Goal: Navigation & Orientation: Find specific page/section

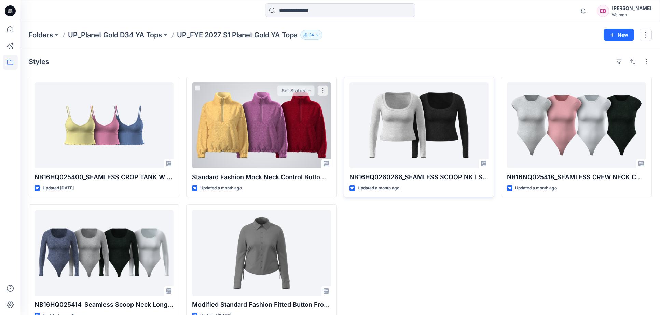
scroll to position [18, 0]
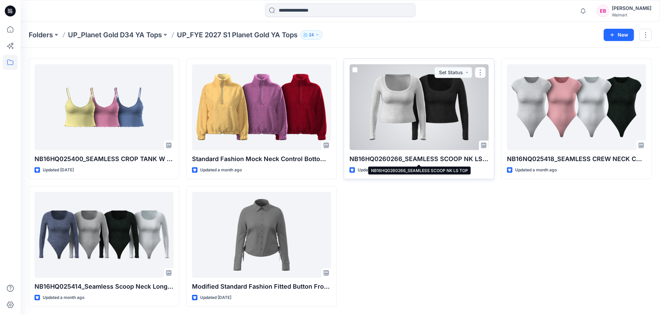
click at [380, 155] on p "NB16HQ0260266_SEAMLESS SCOOP NK LS TOP" at bounding box center [418, 159] width 139 height 10
drag, startPoint x: 400, startPoint y: 156, endPoint x: 344, endPoint y: 155, distance: 56.4
click at [344, 155] on div "NB16HQ0260266_SEAMLESS SCOOP NK LS TOP Updated a month ago Set Status" at bounding box center [419, 118] width 151 height 121
copy p "NB16HQ0260266"
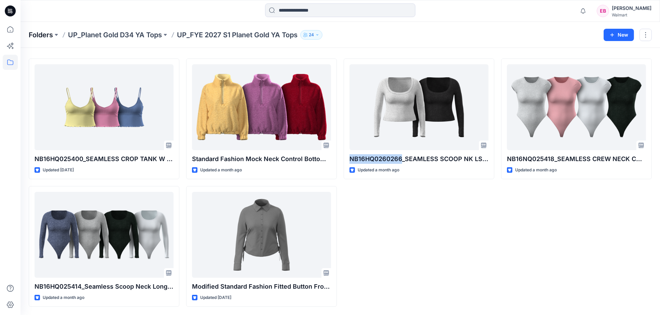
click at [32, 38] on p "Folders" at bounding box center [41, 35] width 24 height 10
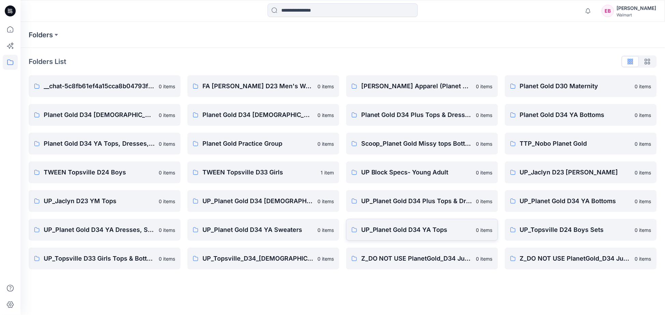
click at [429, 227] on p "UP_Planet Gold D34 YA Tops" at bounding box center [416, 230] width 111 height 10
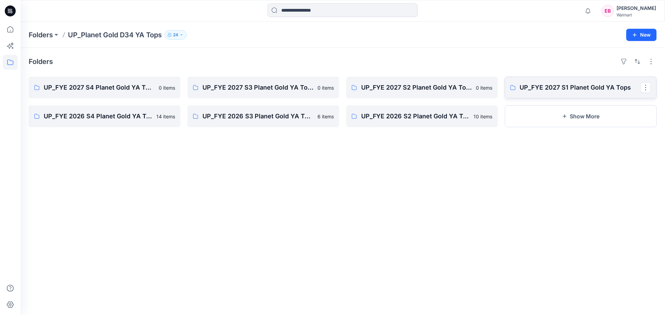
click at [547, 86] on p "UP_FYE 2027 S1 Planet Gold YA Tops" at bounding box center [580, 88] width 121 height 10
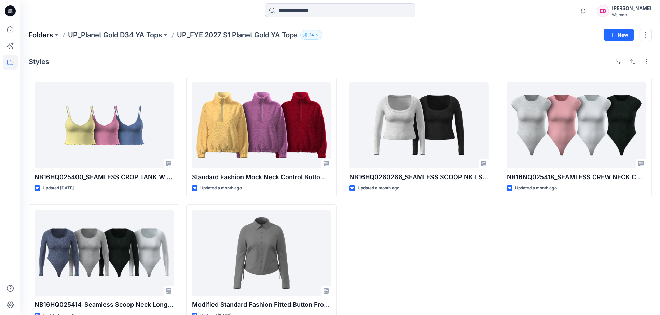
click at [48, 36] on p "Folders" at bounding box center [41, 35] width 24 height 10
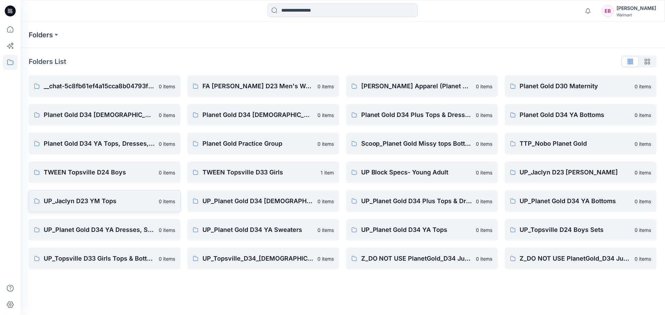
click at [118, 200] on p "UP_Jaclyn D23 YM Tops" at bounding box center [99, 201] width 111 height 10
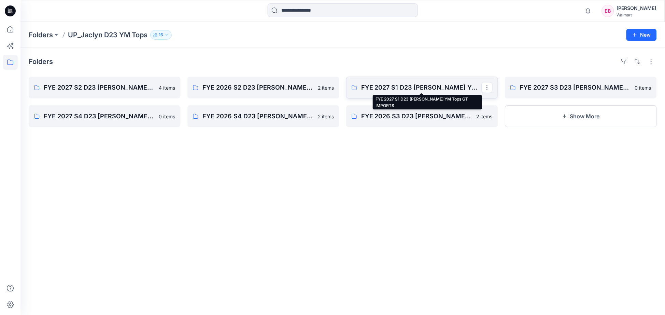
click at [426, 86] on p "FYE 2027 S1 D23 [PERSON_NAME] YM Tops GT IMPORTS" at bounding box center [421, 88] width 121 height 10
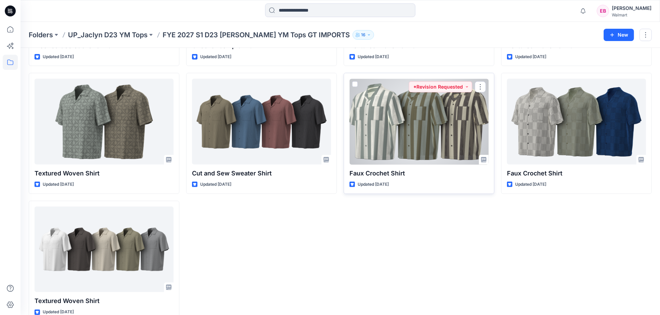
scroll to position [273, 0]
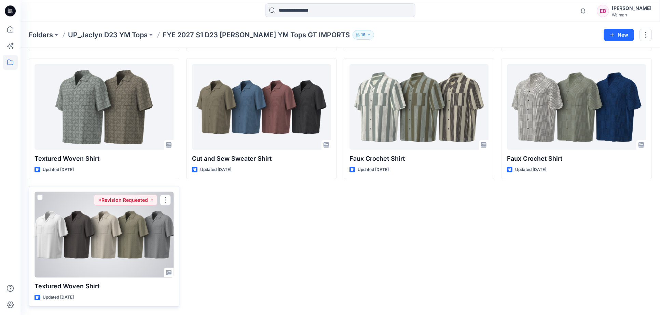
click at [127, 230] on div at bounding box center [103, 235] width 139 height 86
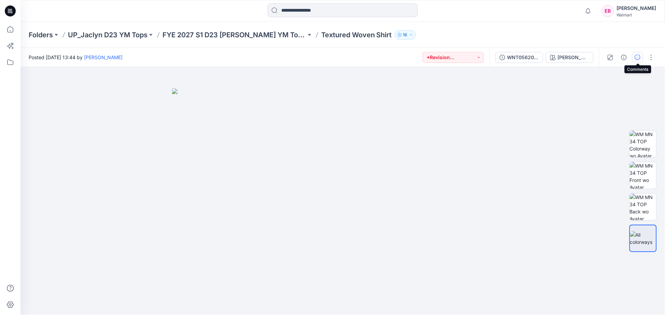
click at [638, 56] on icon "button" at bounding box center [637, 57] width 5 height 5
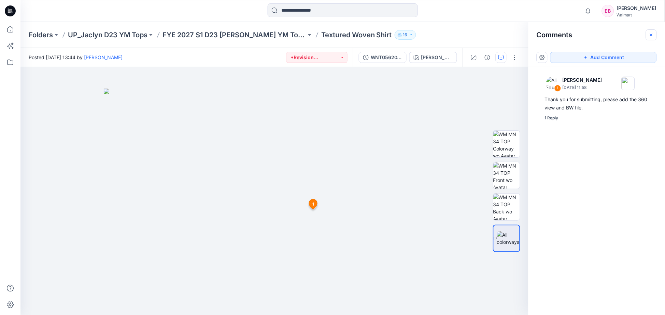
click at [652, 34] on icon "button" at bounding box center [651, 34] width 5 height 5
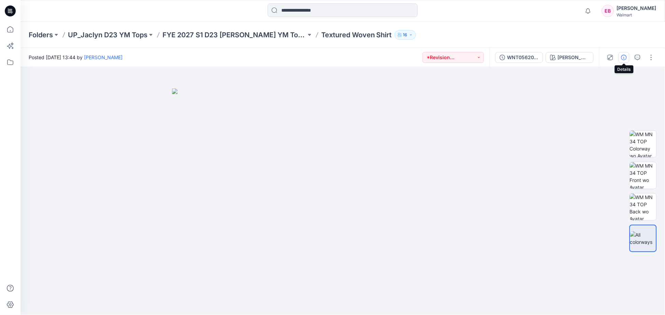
click at [626, 57] on icon "button" at bounding box center [624, 57] width 5 height 5
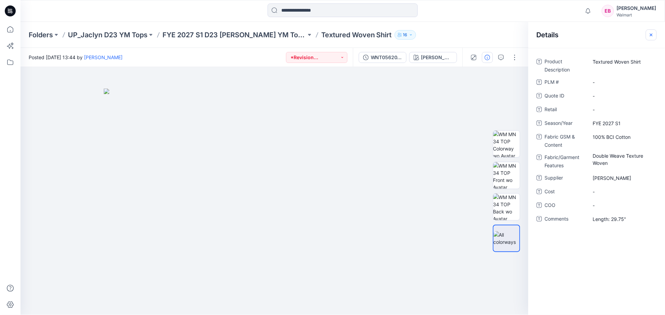
click at [653, 36] on icon "button" at bounding box center [651, 34] width 5 height 5
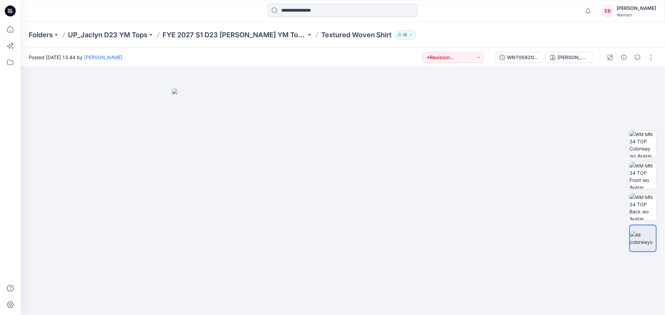
click at [524, 26] on div "Folders UP_Jaclyn D23 YM Tops FYE 2027 S1 D23 [PERSON_NAME] YM Tops GT IMPORTS …" at bounding box center [342, 35] width 645 height 26
